Goal: Book appointment/travel/reservation

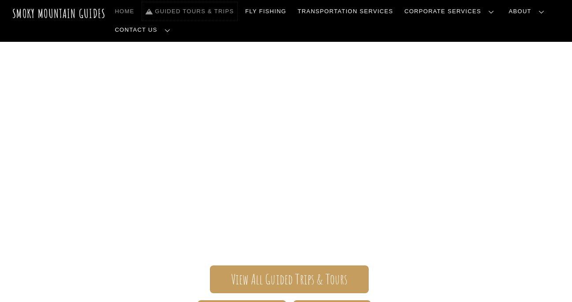
click at [177, 11] on link "Guided Tours & Trips" at bounding box center [189, 11] width 95 height 19
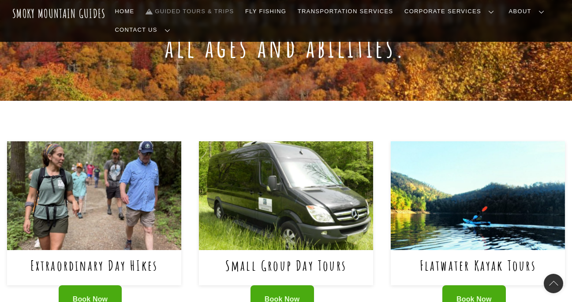
scroll to position [295, 0]
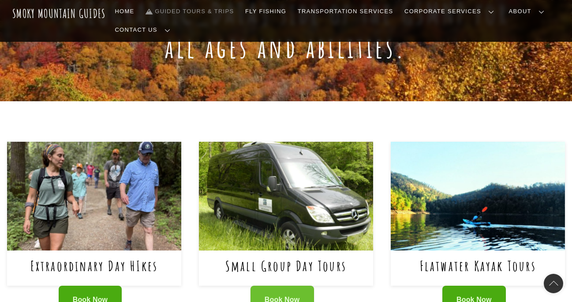
click at [283, 296] on span "Book Now" at bounding box center [282, 300] width 35 height 9
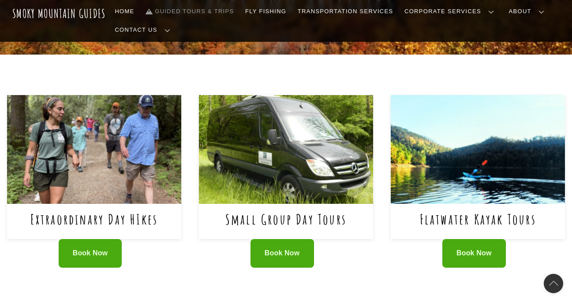
scroll to position [330, 0]
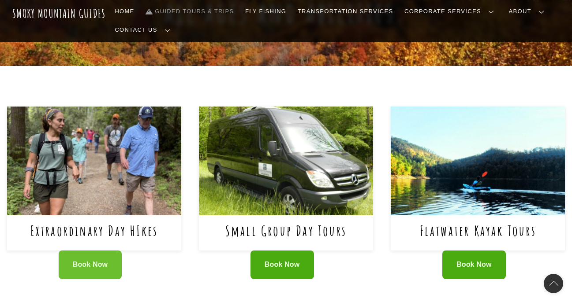
click at [92, 261] on span "Book Now" at bounding box center [90, 265] width 35 height 9
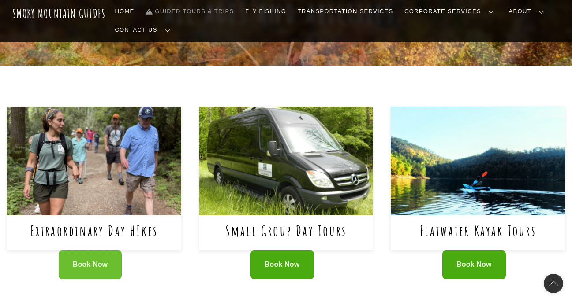
click at [107, 261] on span "Book Now" at bounding box center [90, 265] width 35 height 9
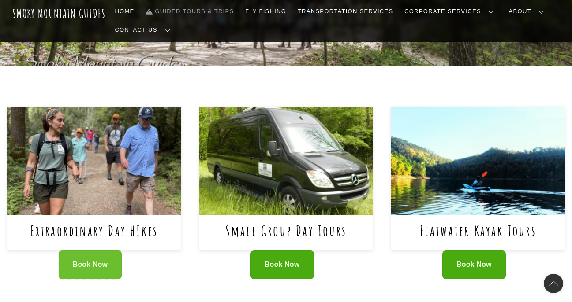
click at [104, 261] on span "Book Now" at bounding box center [90, 265] width 35 height 9
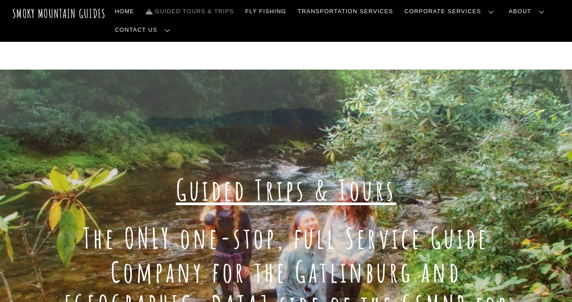
scroll to position [0, 0]
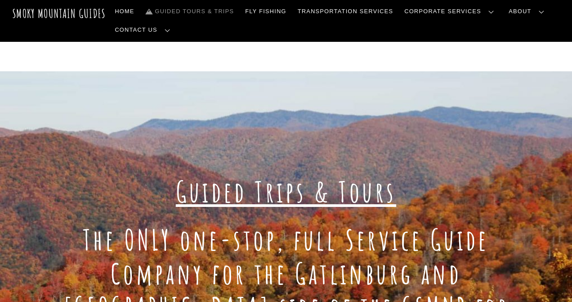
click at [0, 0] on link "Gallery" at bounding box center [0, 0] width 0 height 0
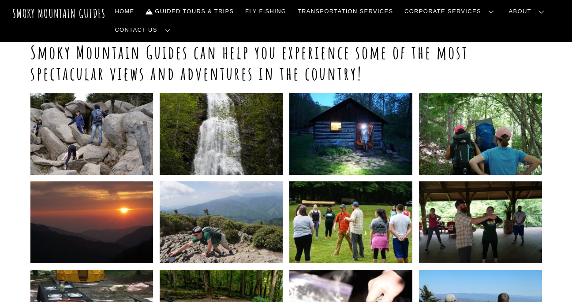
click at [0, 0] on link "Frequently Asked Questions" at bounding box center [0, 0] width 0 height 0
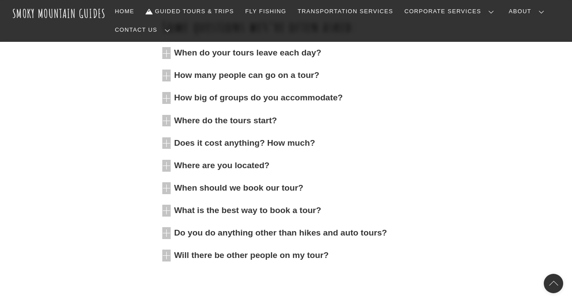
scroll to position [299, 0]
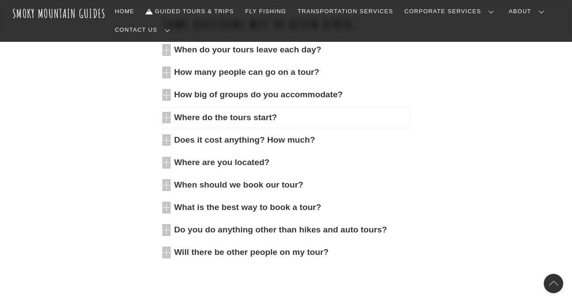
click at [168, 117] on icon at bounding box center [166, 118] width 8 height 12
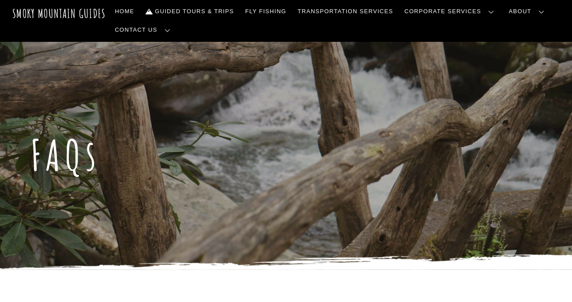
scroll to position [0, 0]
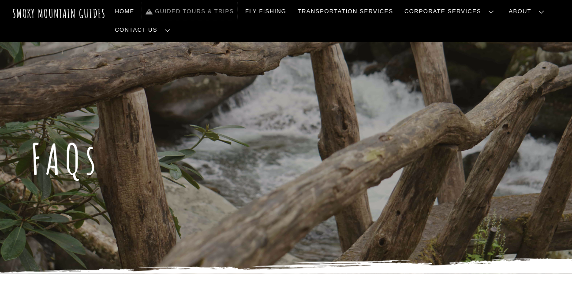
click at [198, 14] on link "Guided Tours & Trips" at bounding box center [189, 11] width 95 height 19
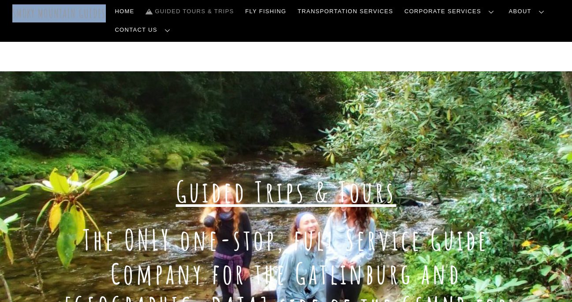
click at [12, 15] on header "Smoky Mountain Guides Search Home Guided Tours & Trips Fly Fishing Transportati…" at bounding box center [286, 20] width 572 height 41
copy header "Smoky Mountain Guides Search"
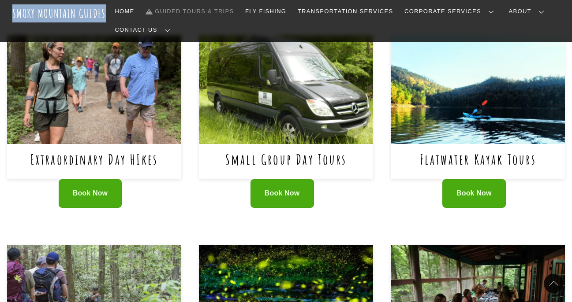
scroll to position [414, 0]
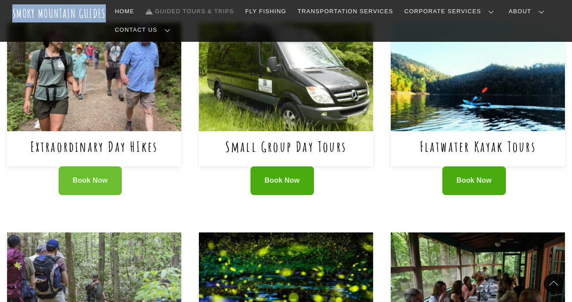
click at [96, 176] on span "Book Now" at bounding box center [90, 180] width 35 height 9
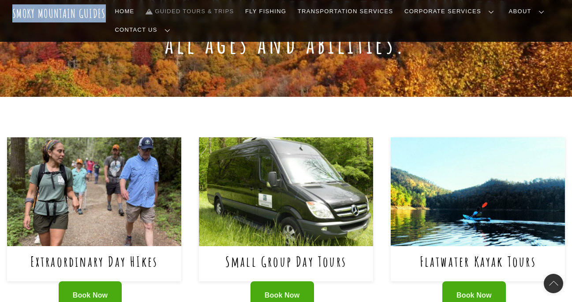
scroll to position [301, 0]
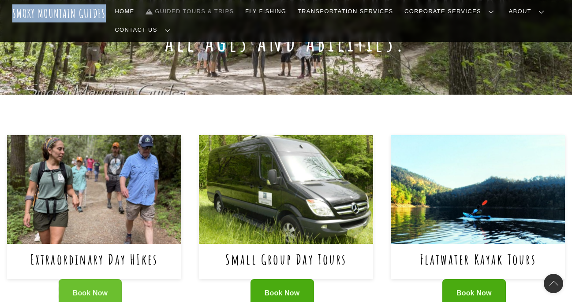
click at [101, 289] on span "Book Now" at bounding box center [90, 293] width 35 height 9
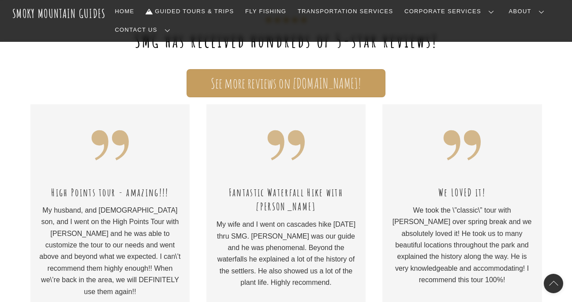
scroll to position [367, 0]
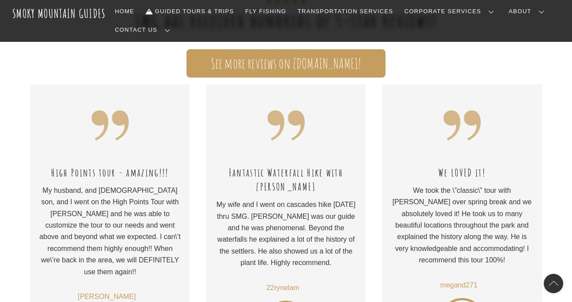
click at [291, 66] on span "See more reviews on [DOMAIN_NAME]!" at bounding box center [286, 63] width 150 height 9
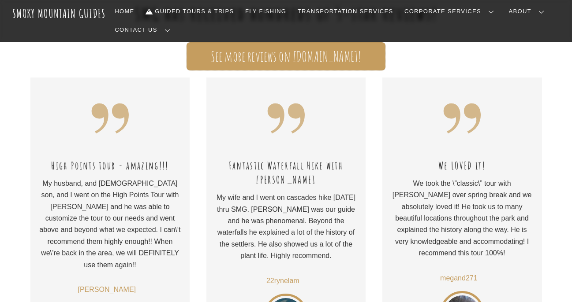
scroll to position [0, 0]
